Goal: Task Accomplishment & Management: Complete application form

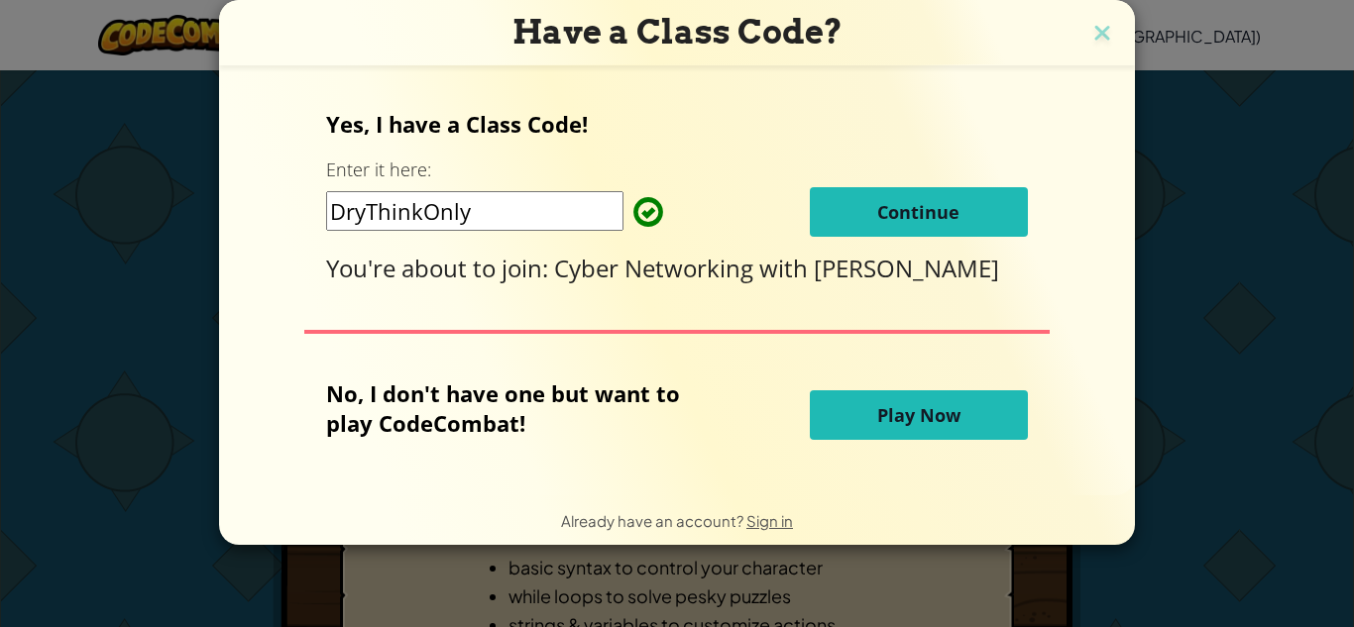
click at [579, 205] on input "DryThinkOnly" at bounding box center [474, 211] width 297 height 40
click at [729, 130] on p "Yes, I have a Class Code!" at bounding box center [676, 124] width 701 height 30
click at [530, 199] on input "DryThinkOnly" at bounding box center [474, 211] width 297 height 40
type input "D"
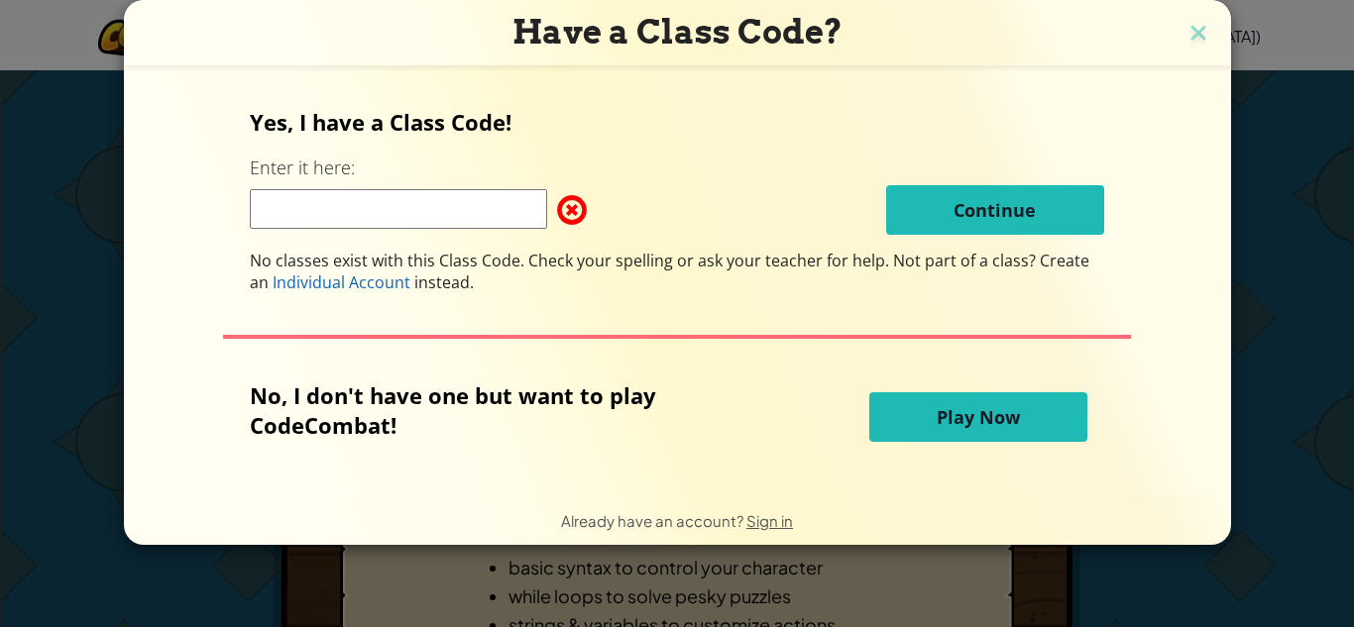
type input "F"
type input "J"
